Goal: Check status: Check status

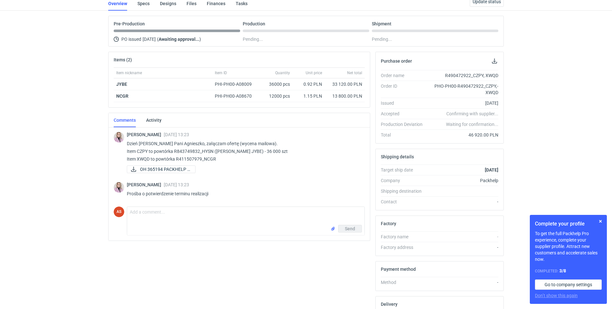
scroll to position [46, 0]
drag, startPoint x: 446, startPoint y: 77, endPoint x: 471, endPoint y: 76, distance: 25.4
click at [471, 76] on div "R490472922_CZPY, XWQD" at bounding box center [463, 76] width 71 height 6
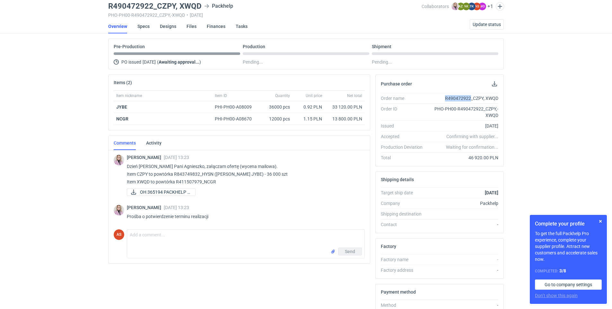
scroll to position [0, 0]
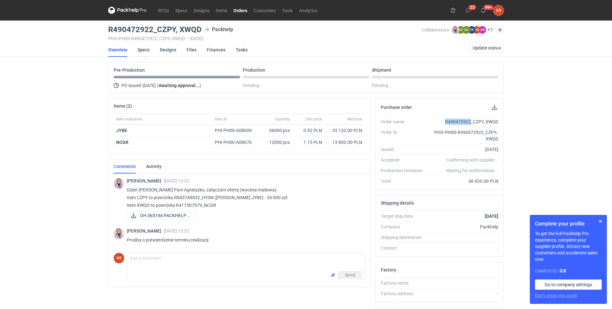
click at [146, 49] on link "Specs" at bounding box center [144, 50] width 12 height 14
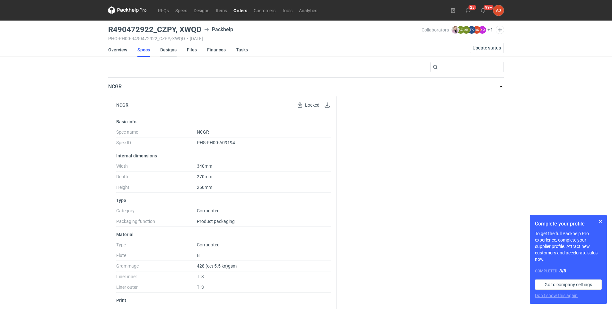
click at [167, 49] on link "Designs" at bounding box center [168, 50] width 16 height 14
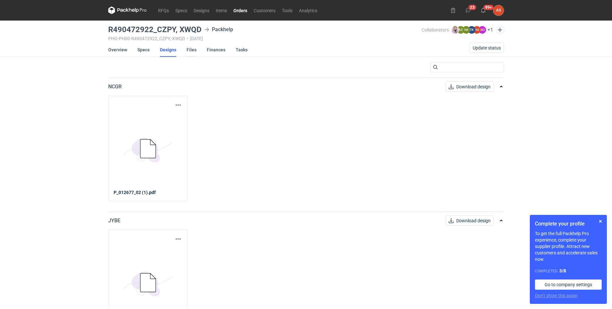
click at [192, 49] on link "Files" at bounding box center [192, 50] width 10 height 14
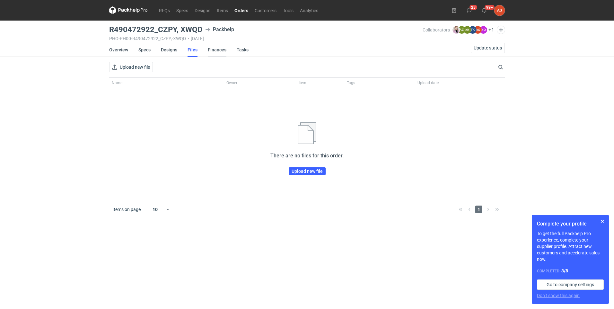
click at [213, 49] on link "Finances" at bounding box center [217, 50] width 19 height 14
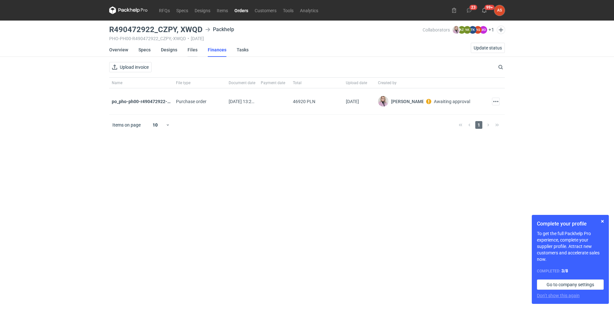
click at [193, 50] on link "Files" at bounding box center [193, 50] width 10 height 14
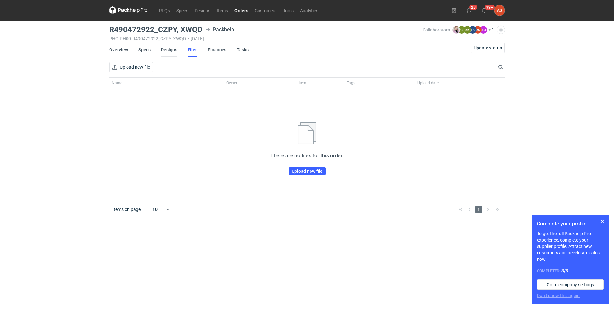
click at [168, 50] on link "Designs" at bounding box center [169, 50] width 16 height 14
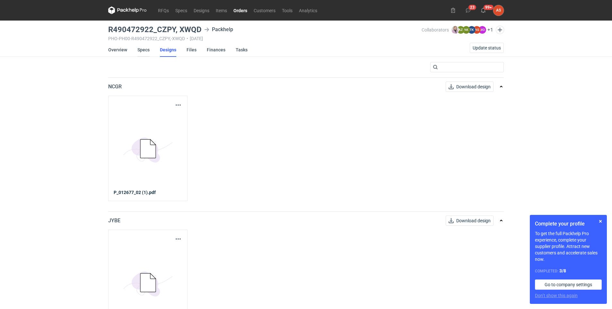
click at [147, 49] on link "Specs" at bounding box center [144, 50] width 12 height 14
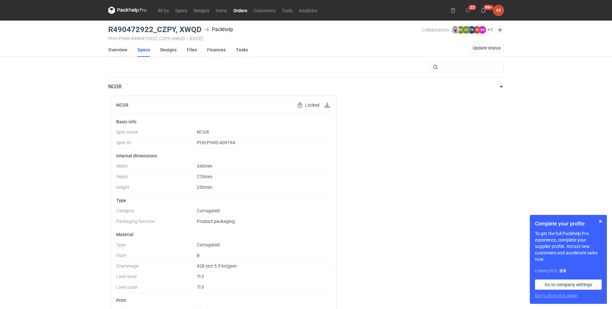
click at [114, 51] on link "Overview" at bounding box center [117, 50] width 19 height 14
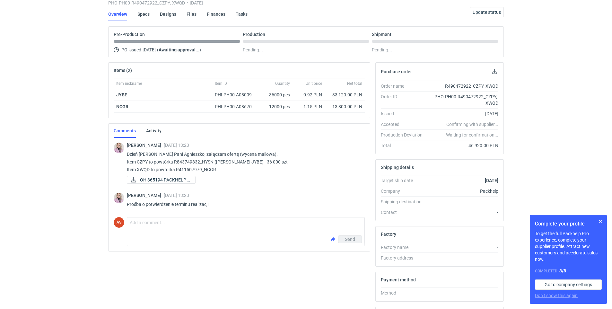
scroll to position [14, 0]
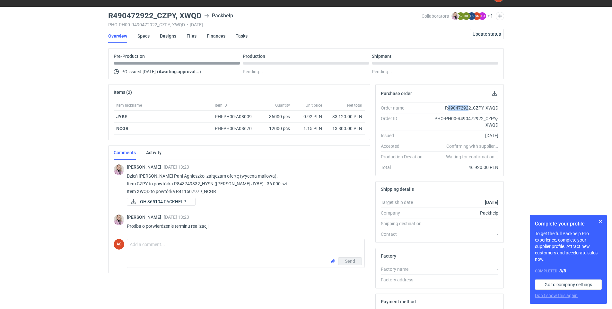
drag, startPoint x: 447, startPoint y: 107, endPoint x: 468, endPoint y: 107, distance: 20.9
click at [468, 107] on div "R490472922_CZPY, XWQD" at bounding box center [463, 108] width 71 height 6
drag, startPoint x: 468, startPoint y: 107, endPoint x: 448, endPoint y: 111, distance: 20.6
click at [448, 111] on li "Order name R490472922_CZPY, XWQD" at bounding box center [440, 107] width 118 height 11
drag, startPoint x: 445, startPoint y: 108, endPoint x: 471, endPoint y: 108, distance: 25.4
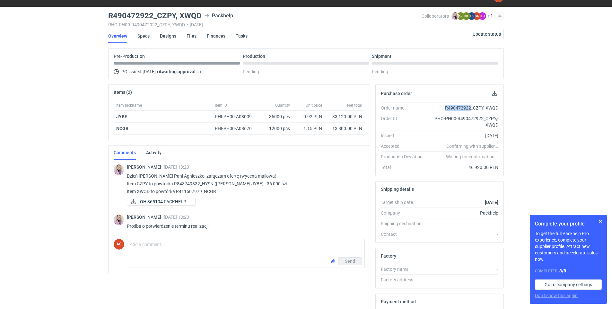
click at [471, 108] on div "R490472922_CZPY, XWQD" at bounding box center [463, 108] width 71 height 6
copy div "R490472922"
click at [451, 121] on div "PHO-PH00-R490472922_CZPY,-XWQD" at bounding box center [463, 121] width 71 height 13
drag, startPoint x: 445, startPoint y: 107, endPoint x: 484, endPoint y: 106, distance: 38.9
click at [484, 106] on div "R490472922_CZPY, XWQD" at bounding box center [463, 108] width 71 height 6
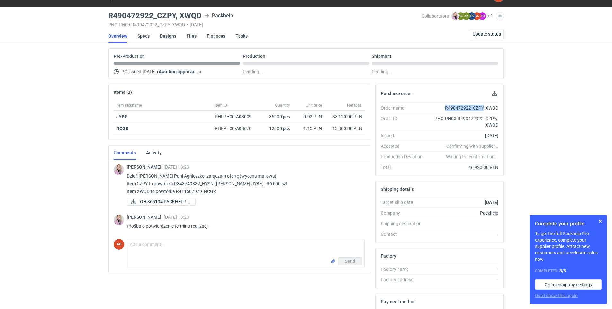
copy div "R490472922_CZPY"
drag, startPoint x: 485, startPoint y: 108, endPoint x: 497, endPoint y: 108, distance: 12.2
click at [497, 108] on div "R490472922_CZPY, XWQD" at bounding box center [463, 108] width 71 height 6
copy div "XWQD"
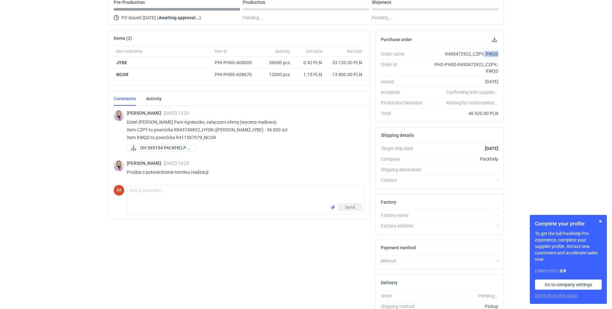
scroll to position [0, 0]
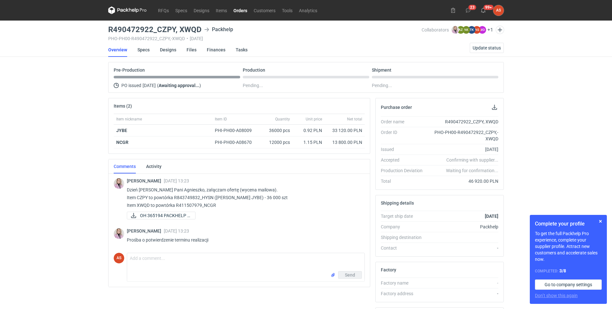
click at [184, 74] on div "Pre-Production" at bounding box center [177, 72] width 127 height 11
click at [186, 77] on div "Pre-Production" at bounding box center [177, 72] width 127 height 11
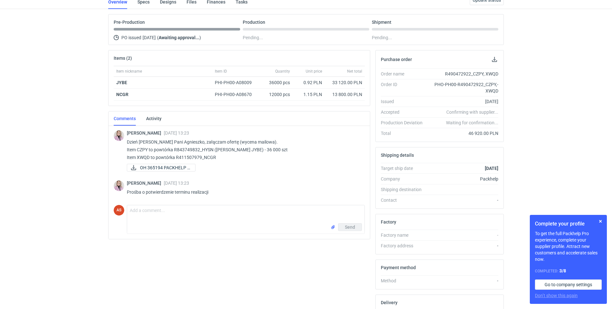
scroll to position [110, 0]
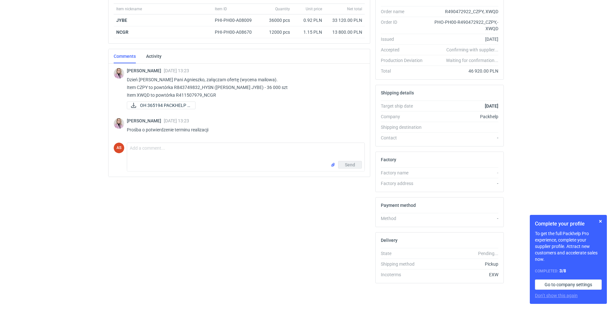
click at [260, 102] on div "OH 365194 PACKHELP (..." at bounding box center [243, 106] width 233 height 8
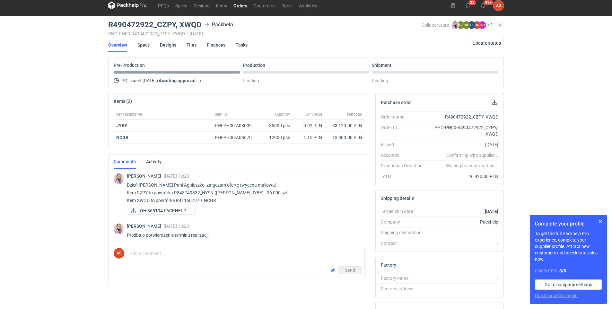
scroll to position [0, 0]
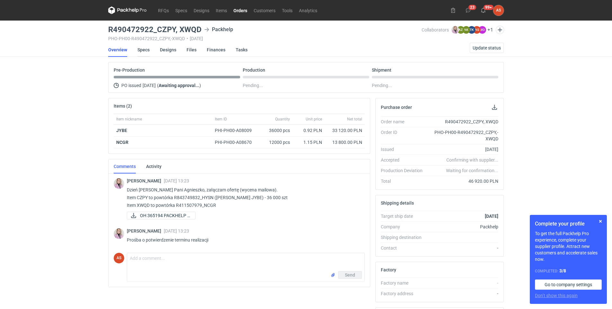
click at [147, 48] on link "Specs" at bounding box center [144, 50] width 12 height 14
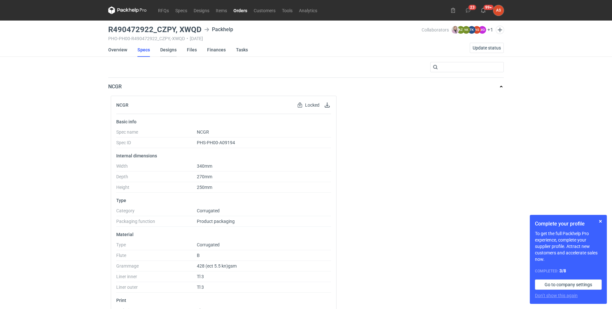
click at [165, 51] on link "Designs" at bounding box center [168, 50] width 16 height 14
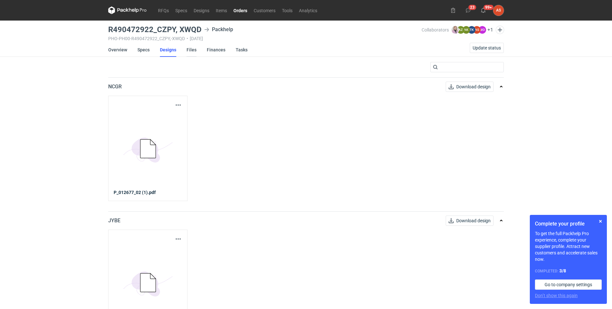
click at [192, 51] on link "Files" at bounding box center [192, 50] width 10 height 14
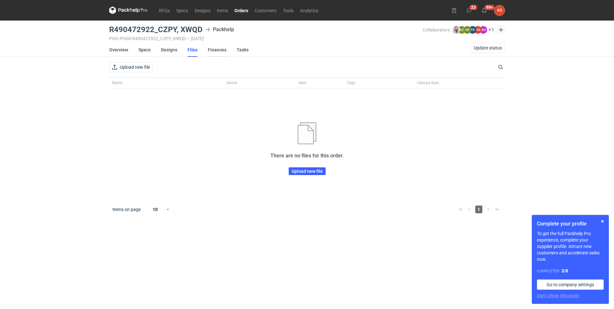
click at [214, 50] on link "Finances" at bounding box center [217, 50] width 19 height 14
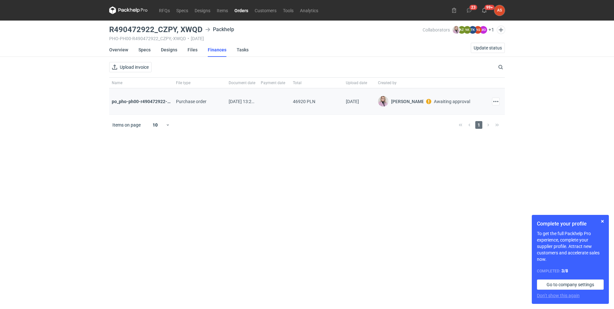
click at [463, 100] on div "Awaiting approval" at bounding box center [452, 101] width 36 height 5
click at [493, 103] on button "button" at bounding box center [496, 102] width 8 height 8
click at [330, 183] on main "R490472922_CZPY, XWQD Packhelp PHO-PH00-R490472922_CZPY,-XWQD • [DATE] Collabor…" at bounding box center [307, 165] width 401 height 289
click at [243, 50] on link "Tasks" at bounding box center [243, 50] width 12 height 14
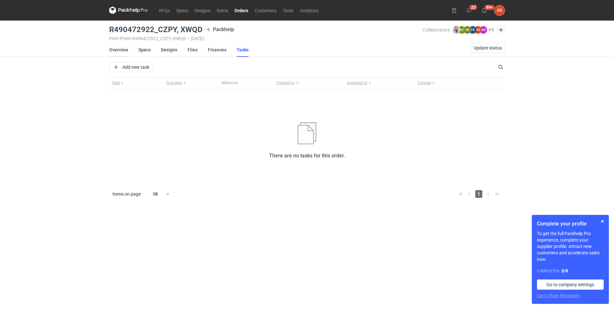
click at [122, 49] on link "Overview" at bounding box center [118, 50] width 19 height 14
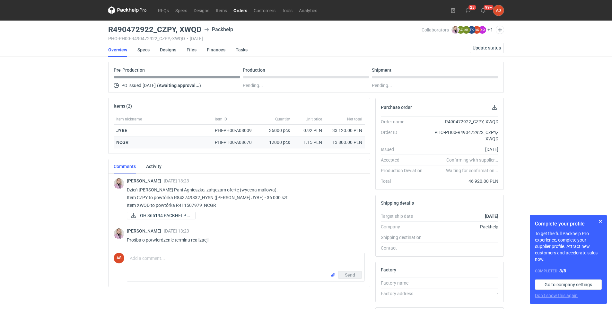
click at [181, 141] on div "NCGR" at bounding box center [162, 142] width 93 height 6
click at [189, 127] on div "JYBE" at bounding box center [163, 131] width 99 height 12
click at [148, 167] on link "Activity" at bounding box center [153, 166] width 15 height 14
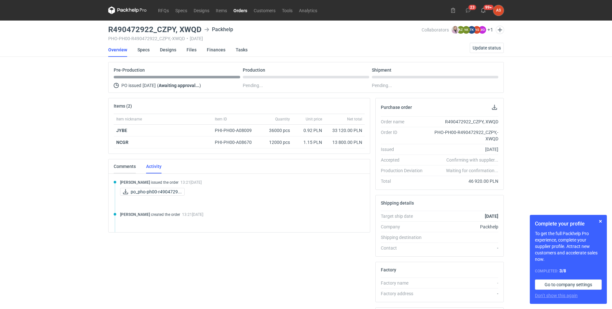
click at [128, 165] on link "Comments" at bounding box center [125, 166] width 22 height 14
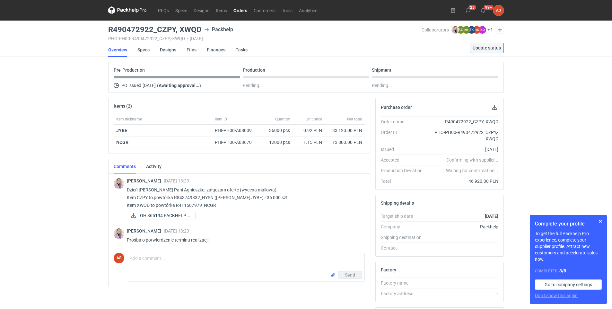
click at [481, 47] on span "Update status" at bounding box center [487, 48] width 28 height 4
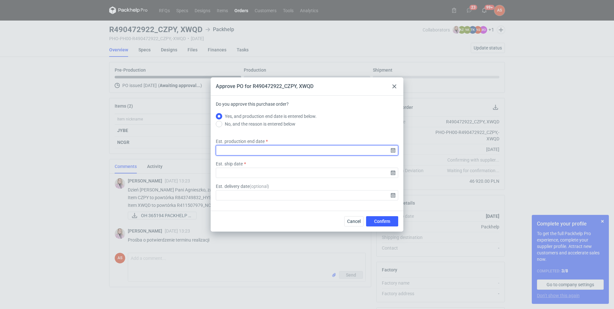
click at [395, 151] on input "Est. production end date" at bounding box center [307, 150] width 182 height 10
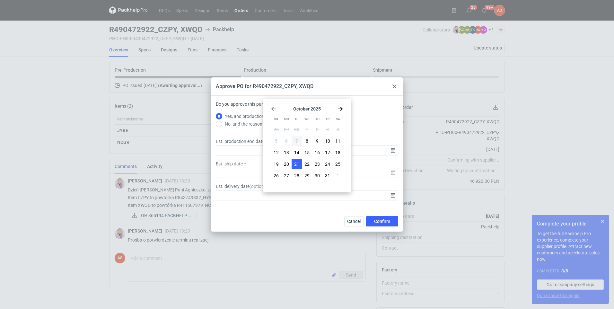
click at [297, 163] on span "21" at bounding box center [296, 164] width 5 height 6
type input "[DATE]"
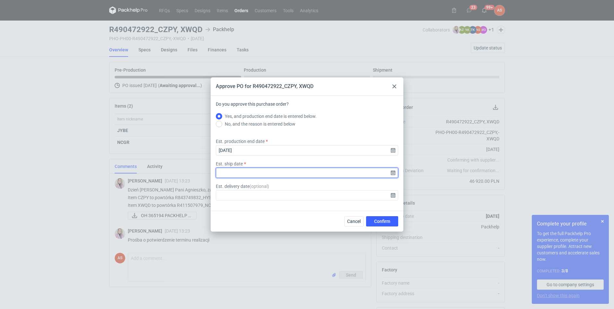
click at [396, 172] on input "Est. ship date" at bounding box center [307, 173] width 182 height 10
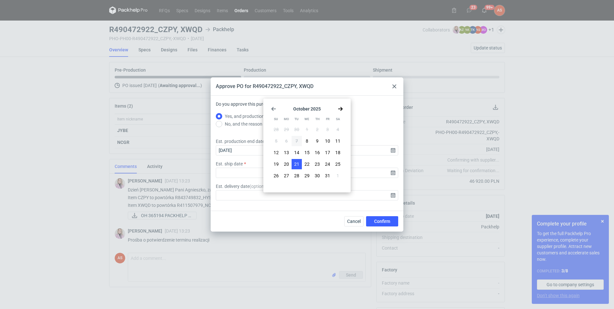
click at [297, 164] on span "21" at bounding box center [296, 164] width 5 height 6
type input "[DATE]"
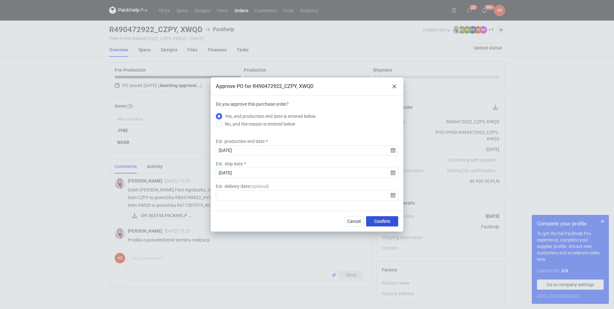
click at [381, 216] on button "Confirm" at bounding box center [382, 221] width 32 height 10
